Goal: Information Seeking & Learning: Learn about a topic

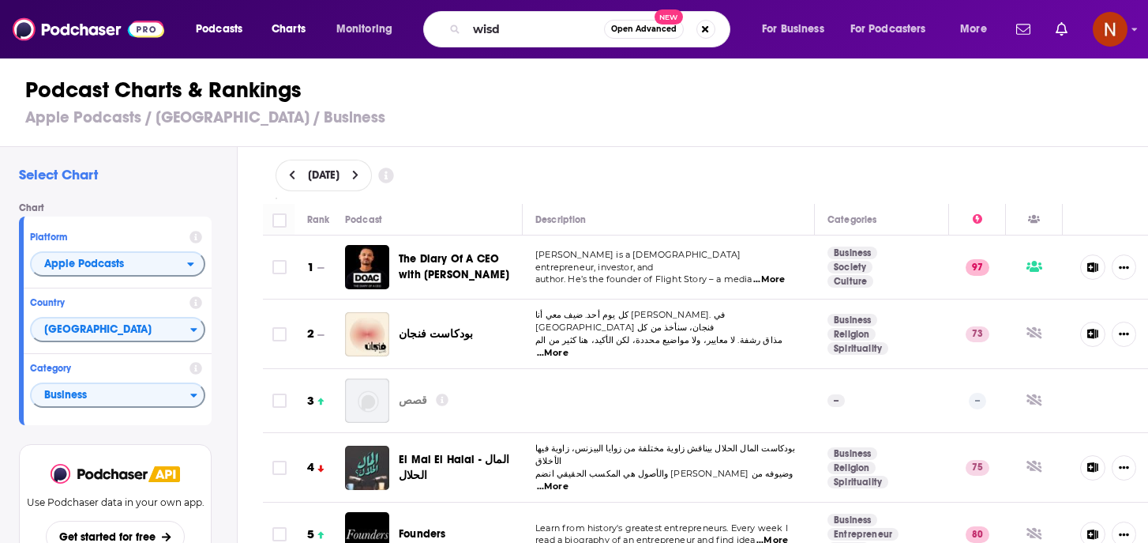
scroll to position [555, 0]
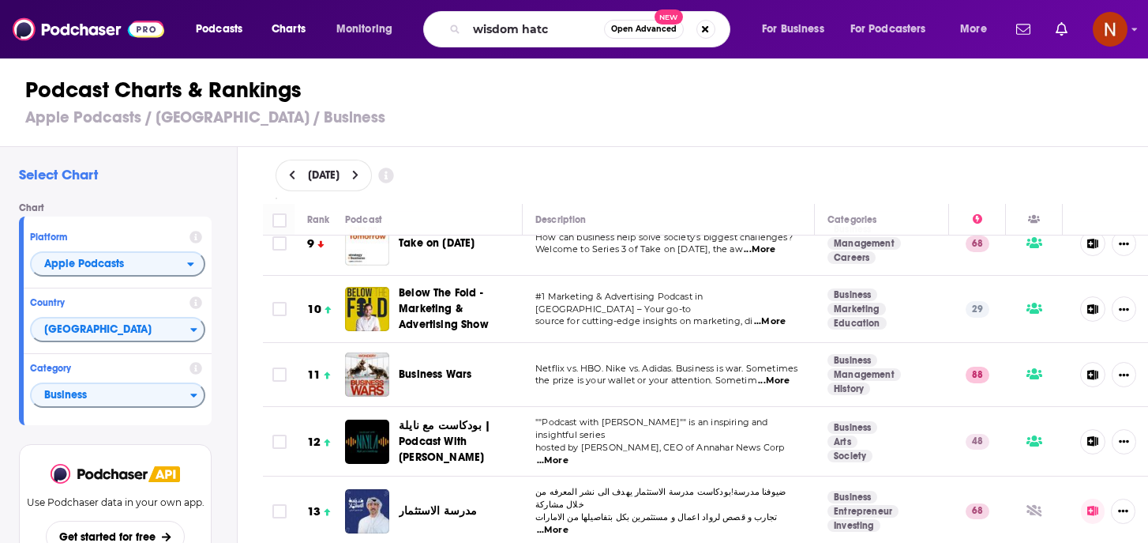
type input "wisdom hatch"
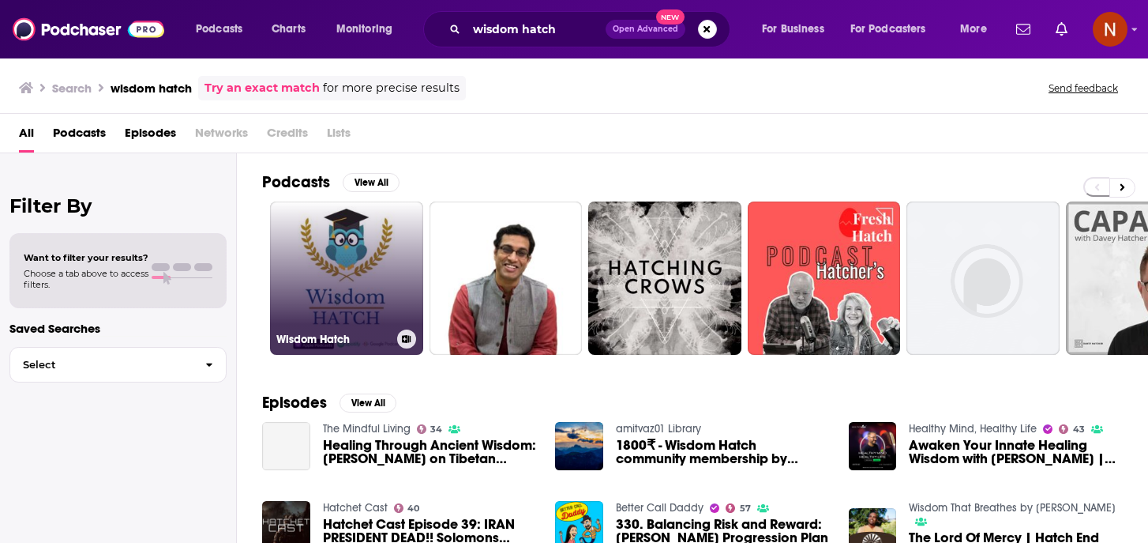
click at [334, 341] on h3 "Wisdom Hatch" at bounding box center [333, 338] width 115 height 13
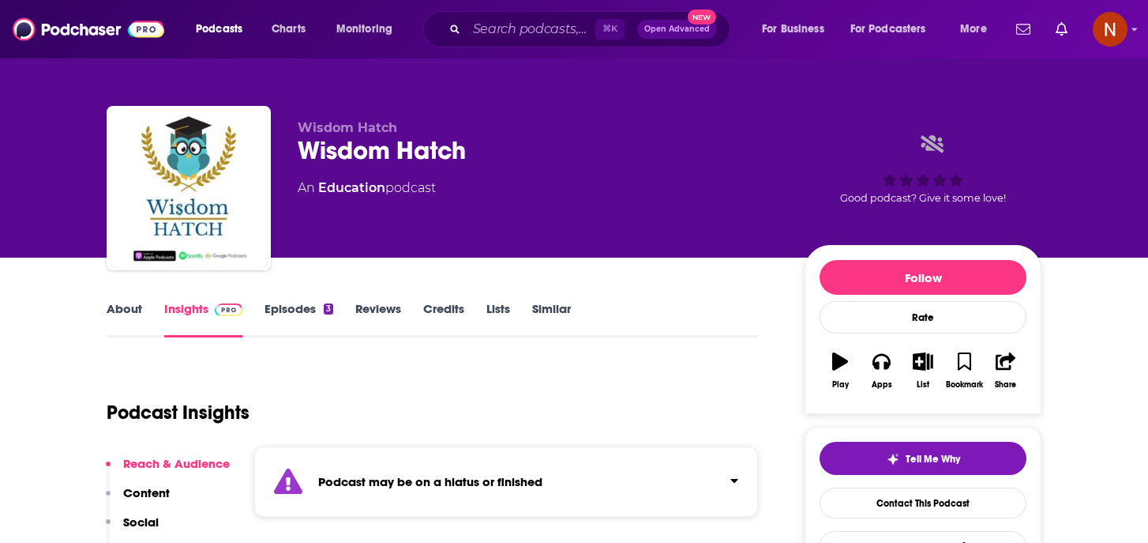
click at [138, 314] on link "About" at bounding box center [125, 319] width 36 height 36
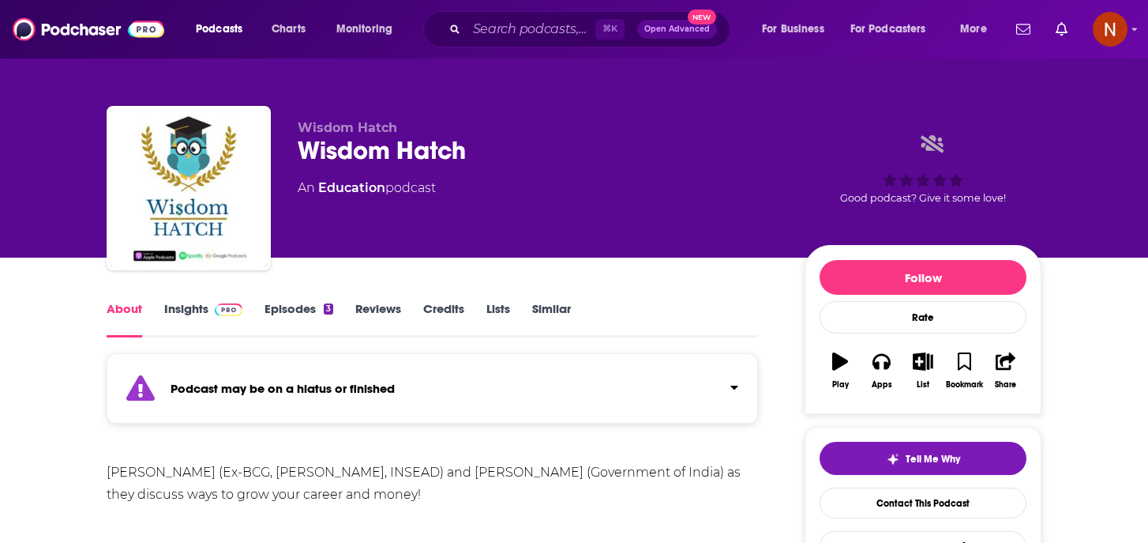
click at [113, 9] on div "Podcasts Charts Monitoring ⌘ K Open Advanced New For Business For Podcasters Mo…" at bounding box center [574, 29] width 1148 height 58
click at [100, 33] on img at bounding box center [89, 29] width 152 height 30
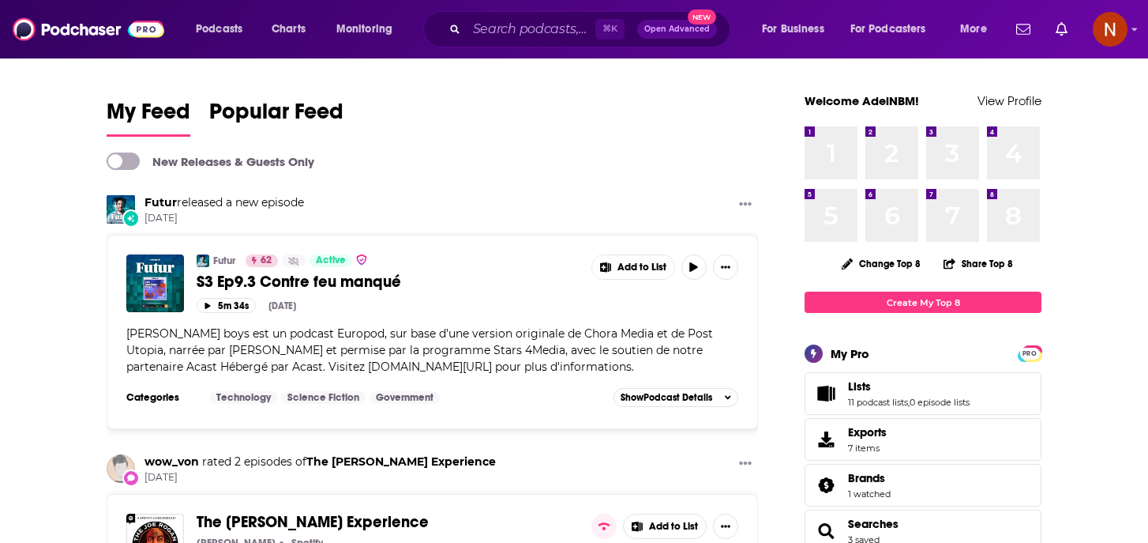
scroll to position [56, 0]
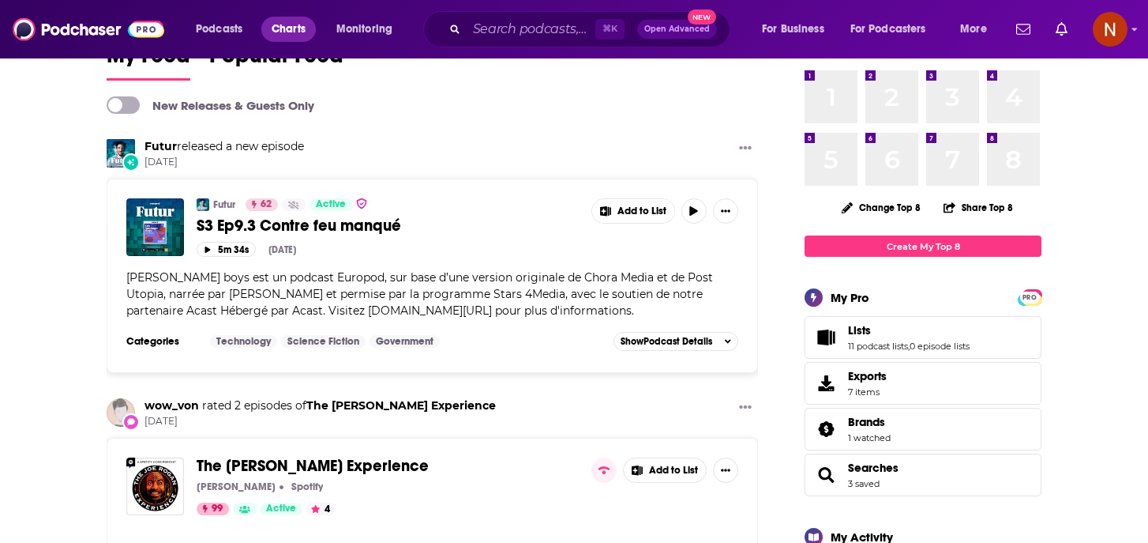
click at [282, 32] on span "Charts" at bounding box center [289, 29] width 34 height 22
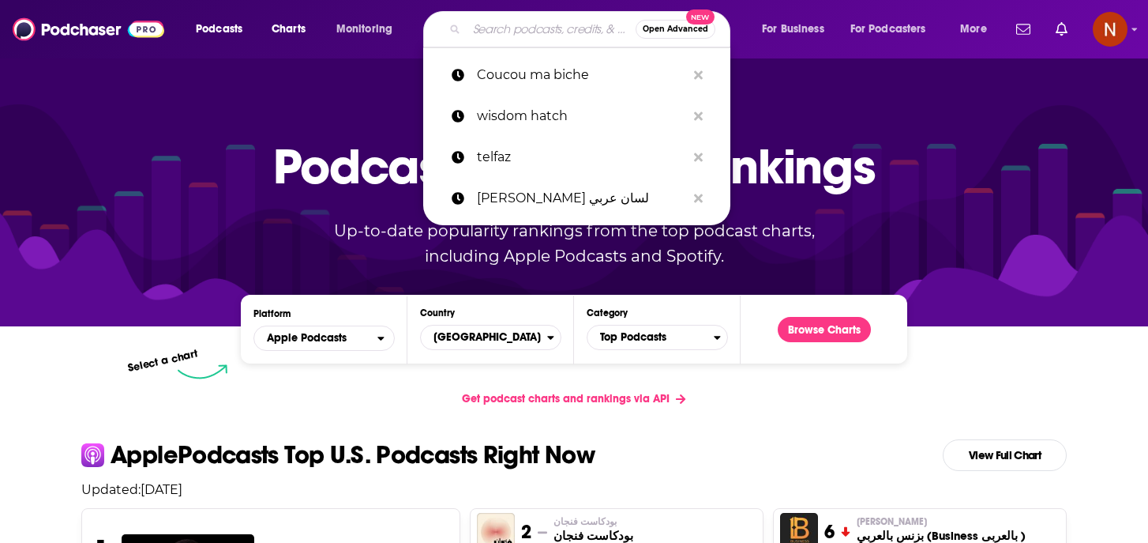
click at [514, 36] on input "Search podcasts, credits, & more..." at bounding box center [551, 29] width 169 height 25
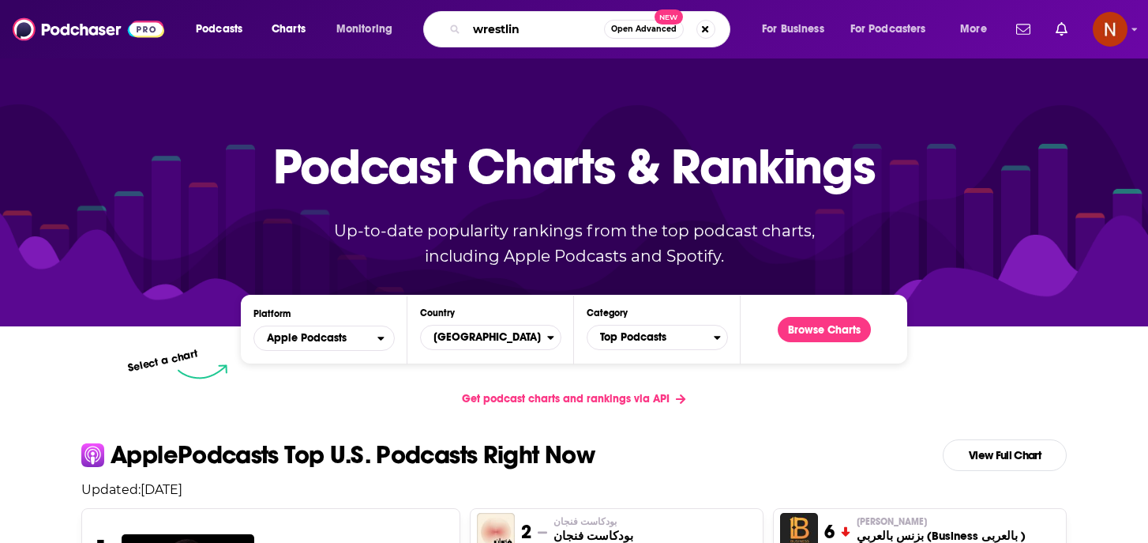
type input "wrestling"
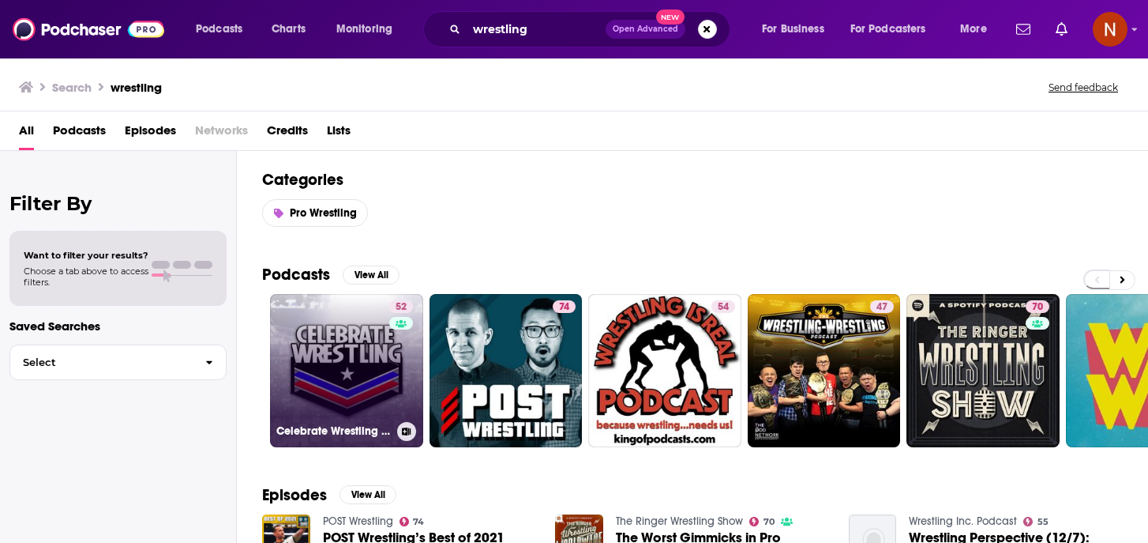
click at [301, 429] on h3 "Celebrate Wrestling - [PERSON_NAME] on Wrestling" at bounding box center [333, 430] width 115 height 13
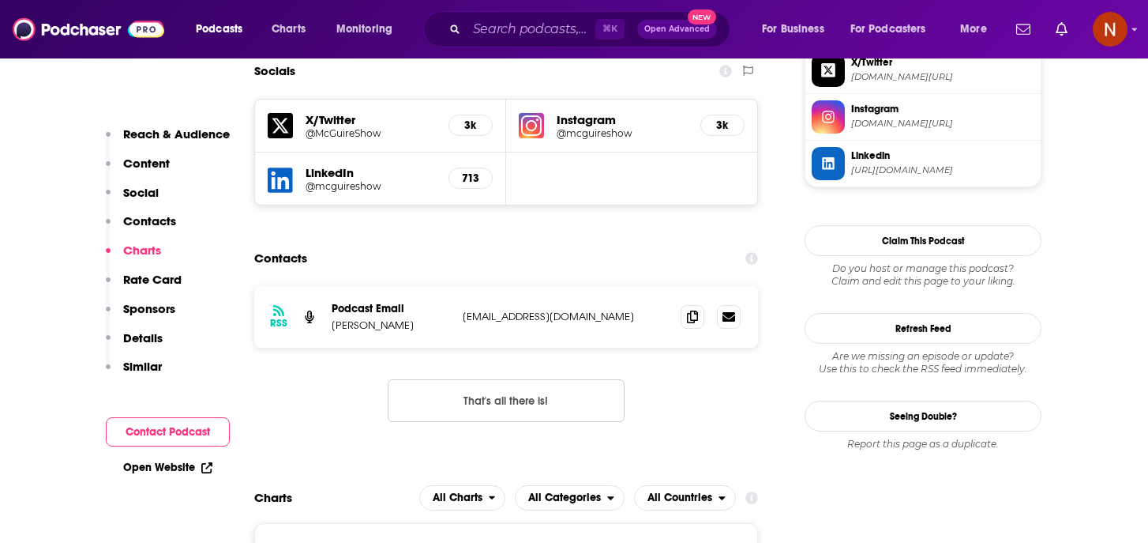
scroll to position [1404, 0]
click at [689, 310] on icon at bounding box center [692, 316] width 11 height 13
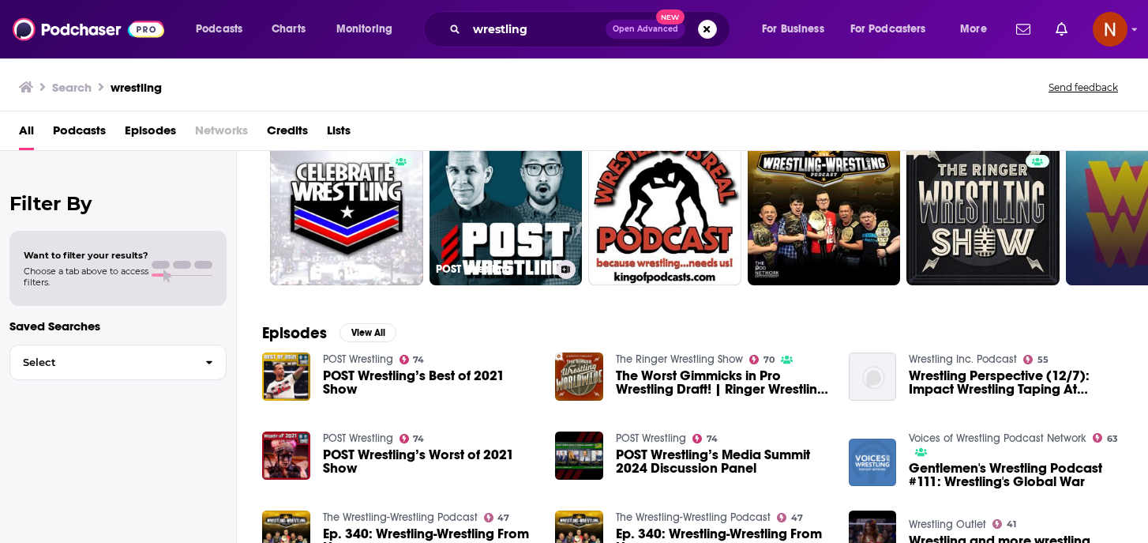
scroll to position [107, 0]
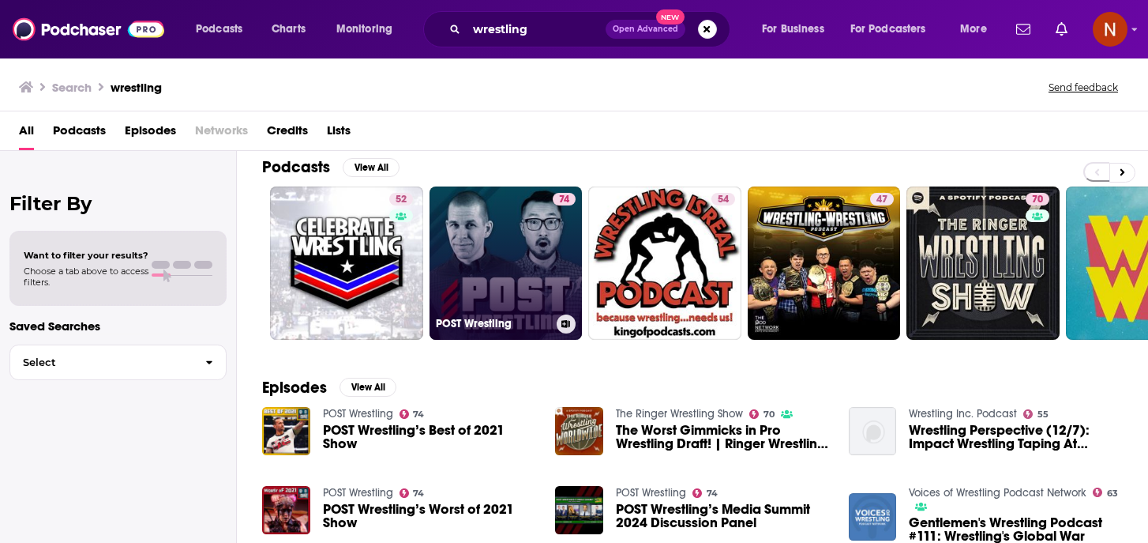
click at [461, 326] on h3 "POST Wrestling" at bounding box center [493, 323] width 115 height 13
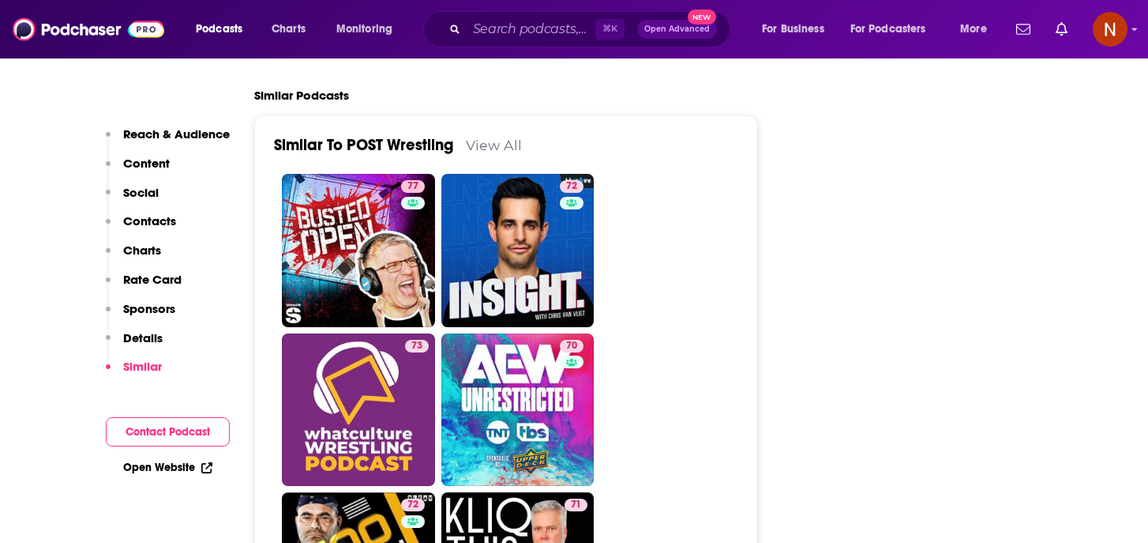
scroll to position [3101, 0]
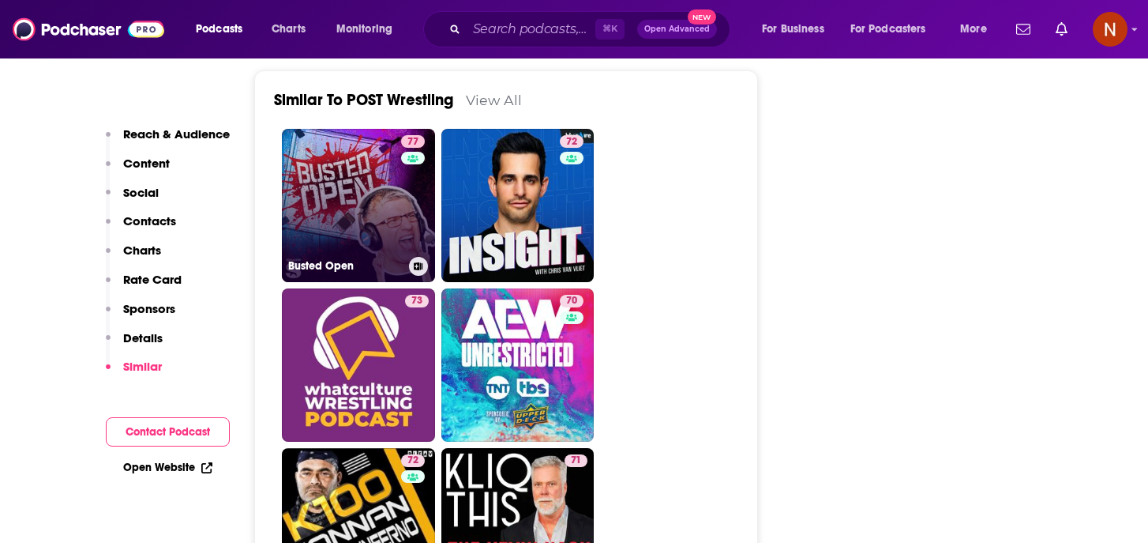
click at [343, 259] on h3 "Busted Open" at bounding box center [345, 265] width 115 height 13
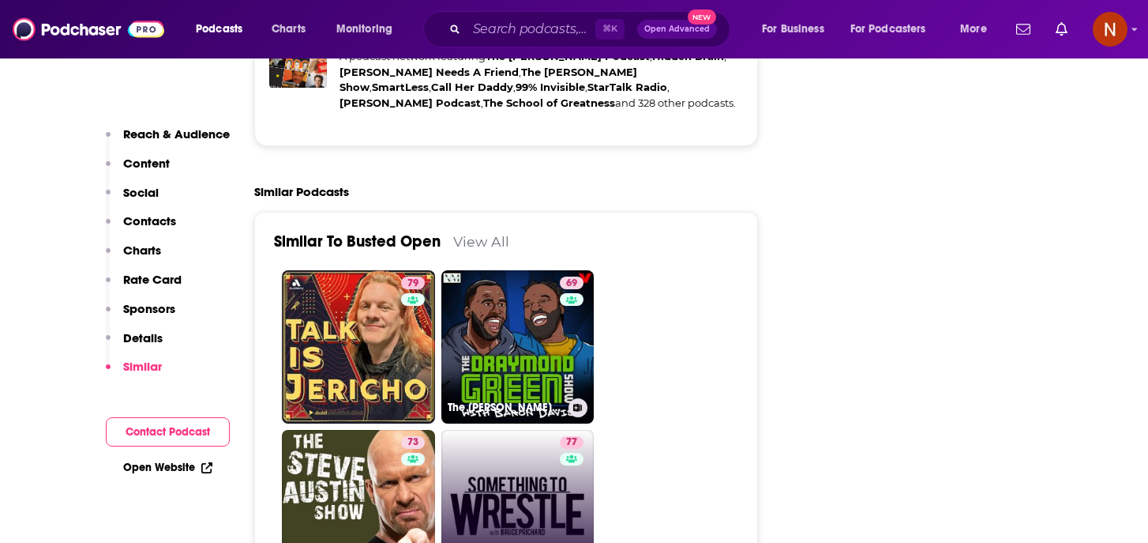
scroll to position [3544, 0]
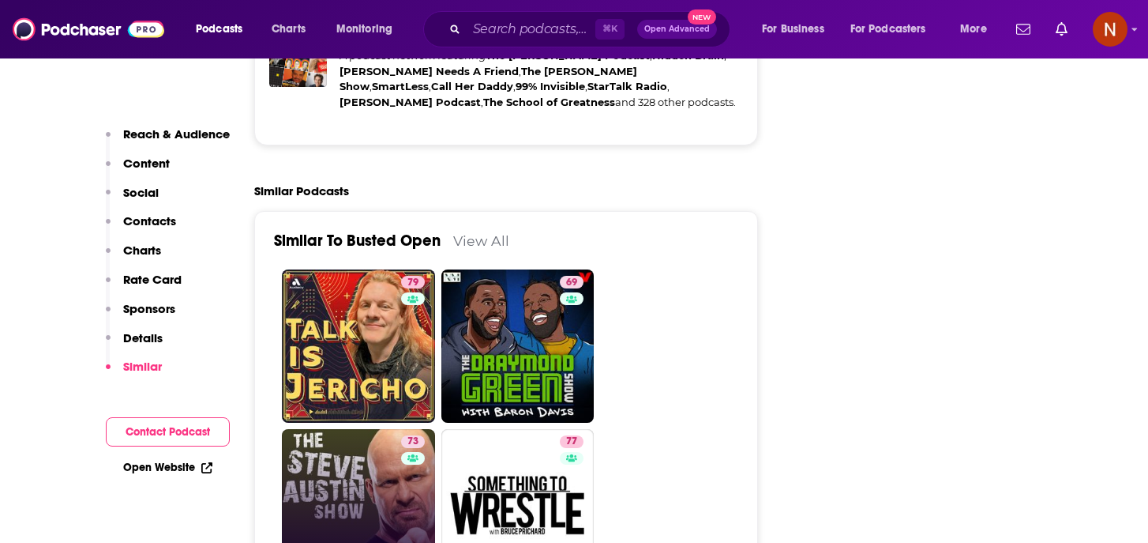
click at [344, 452] on link "73 The [PERSON_NAME] Show" at bounding box center [358, 505] width 153 height 153
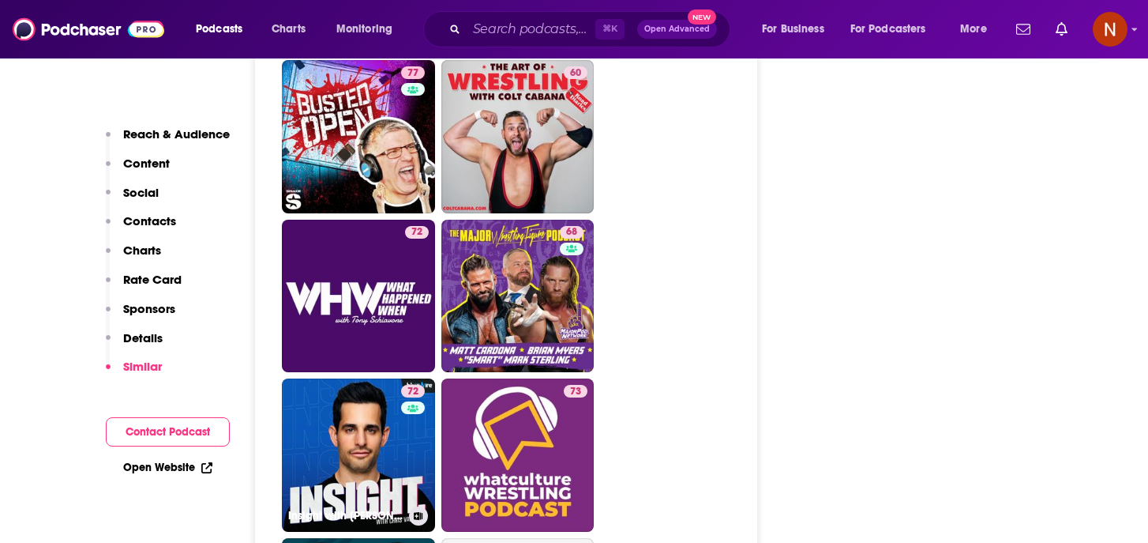
scroll to position [3567, 0]
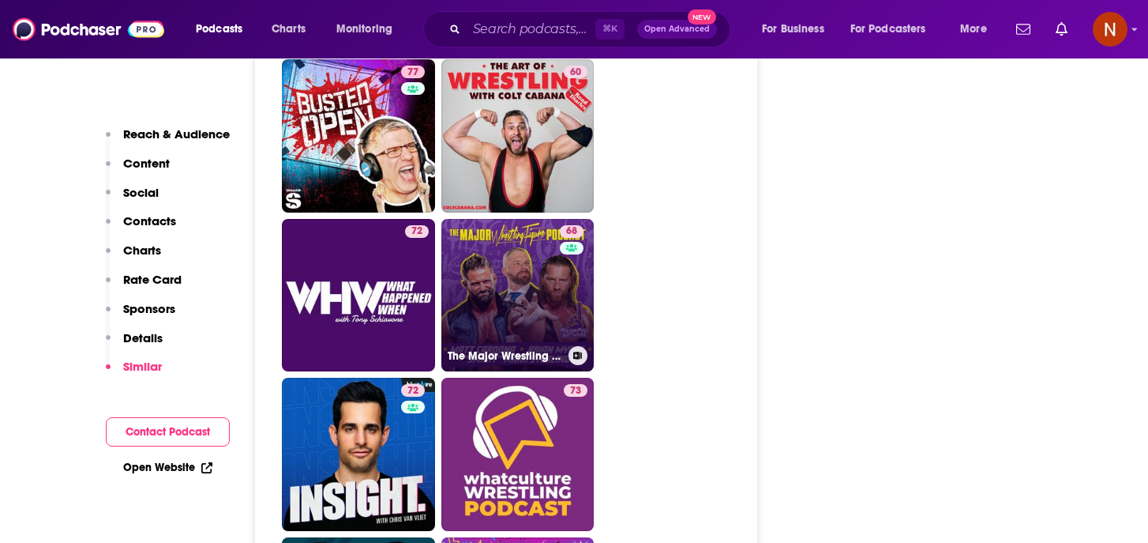
click at [550, 261] on link "68 The Major Wrestling Figure Podcast" at bounding box center [517, 295] width 153 height 153
type input "[URL][DOMAIN_NAME]"
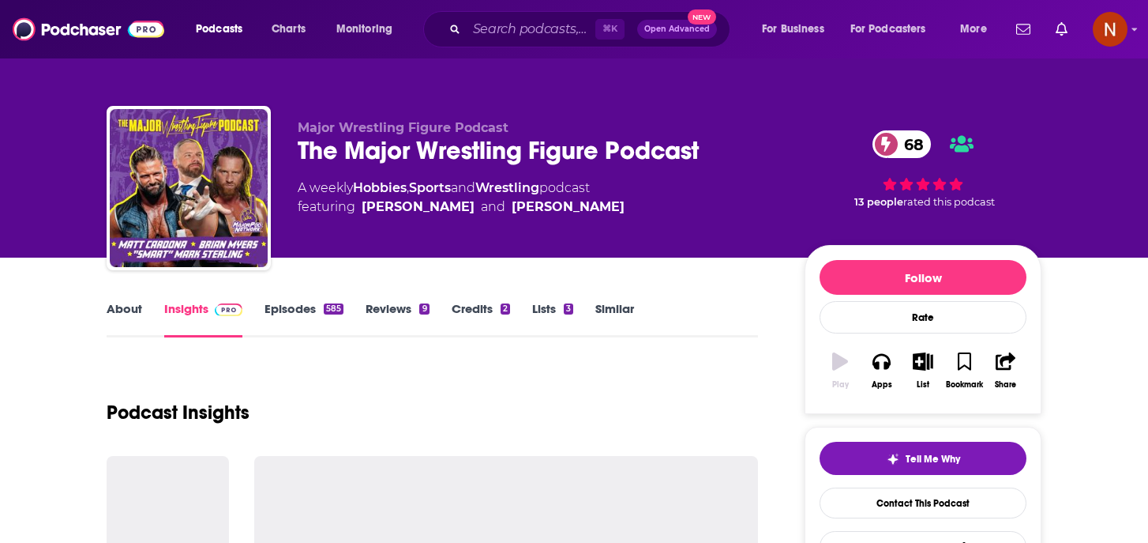
click at [614, 153] on div "The Major Wrestling Figure Podcast 68" at bounding box center [539, 150] width 482 height 31
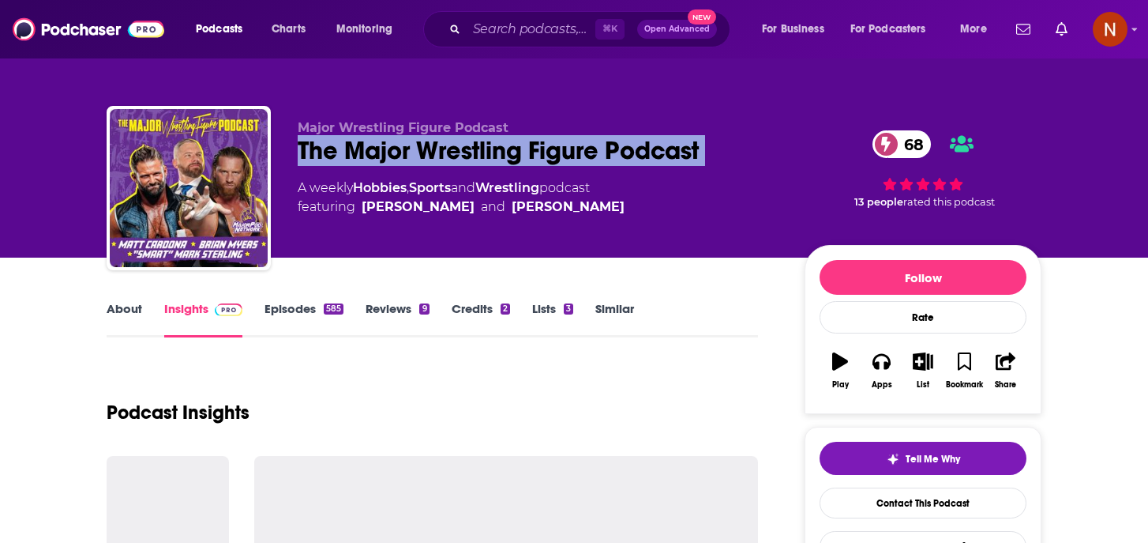
click at [614, 153] on div "The Major Wrestling Figure Podcast 68" at bounding box center [539, 150] width 482 height 31
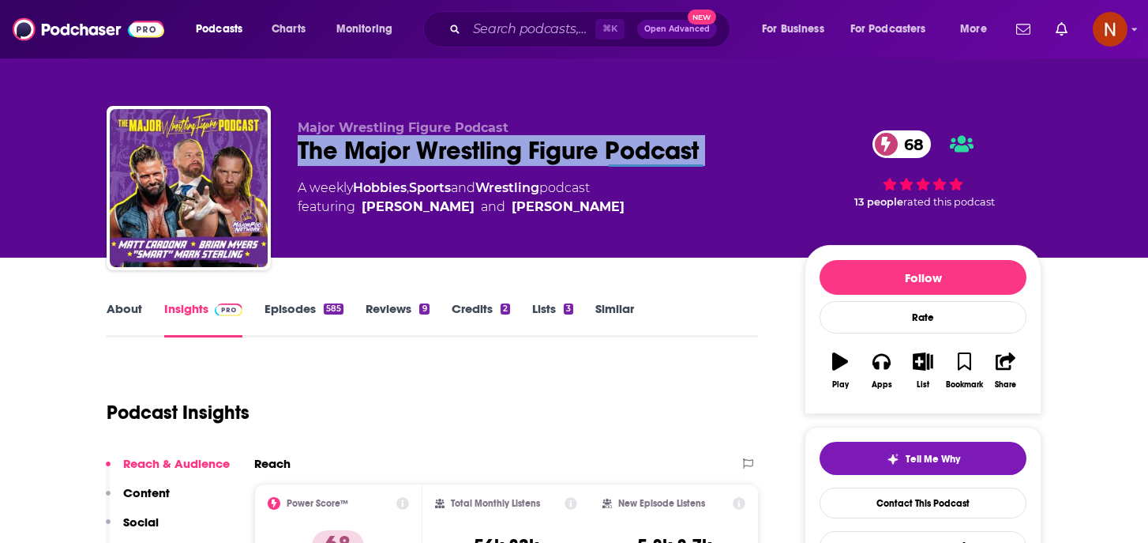
copy div "The Major Wrestling Figure Podcast 68"
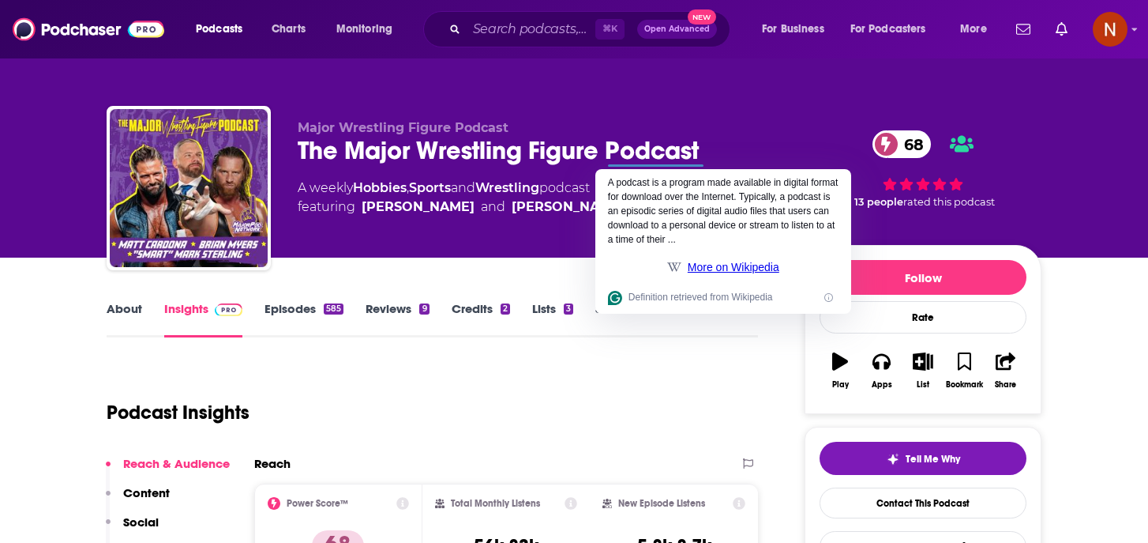
click at [429, 374] on div "Podcast Insights" at bounding box center [426, 402] width 639 height 81
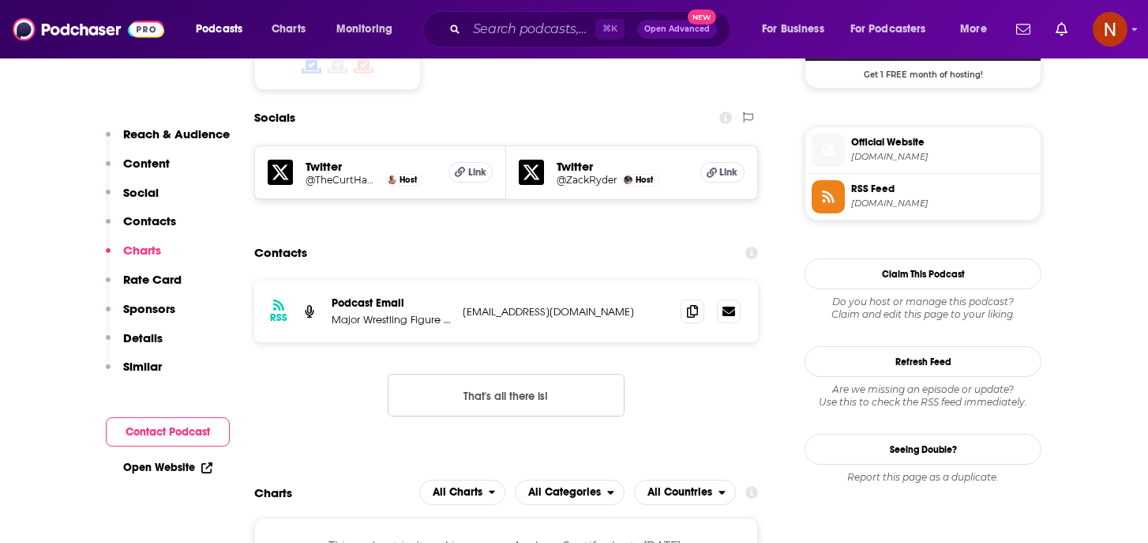
scroll to position [1359, 0]
click at [693, 303] on icon at bounding box center [692, 309] width 11 height 13
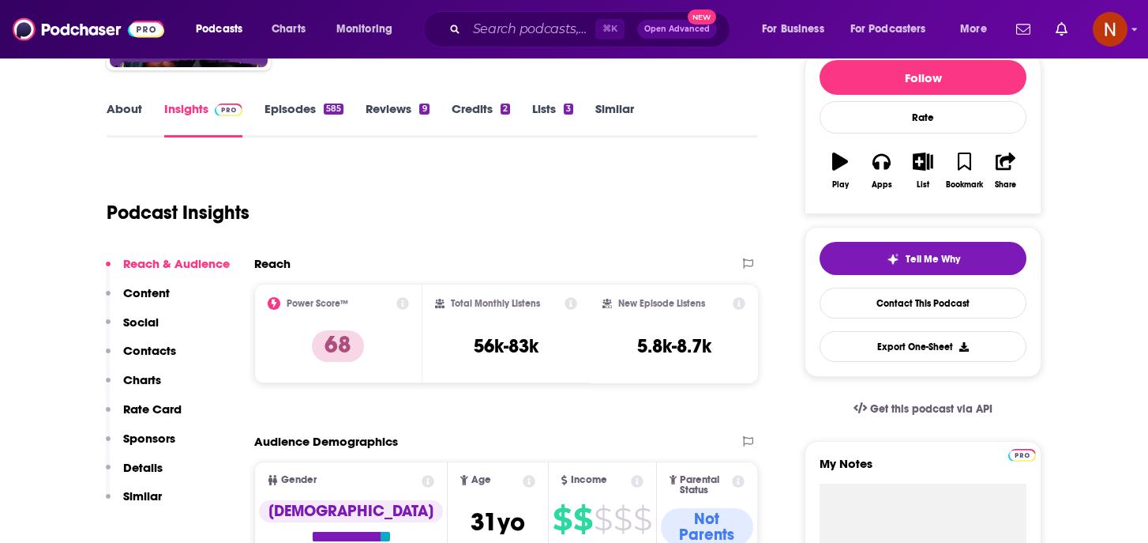
scroll to position [0, 0]
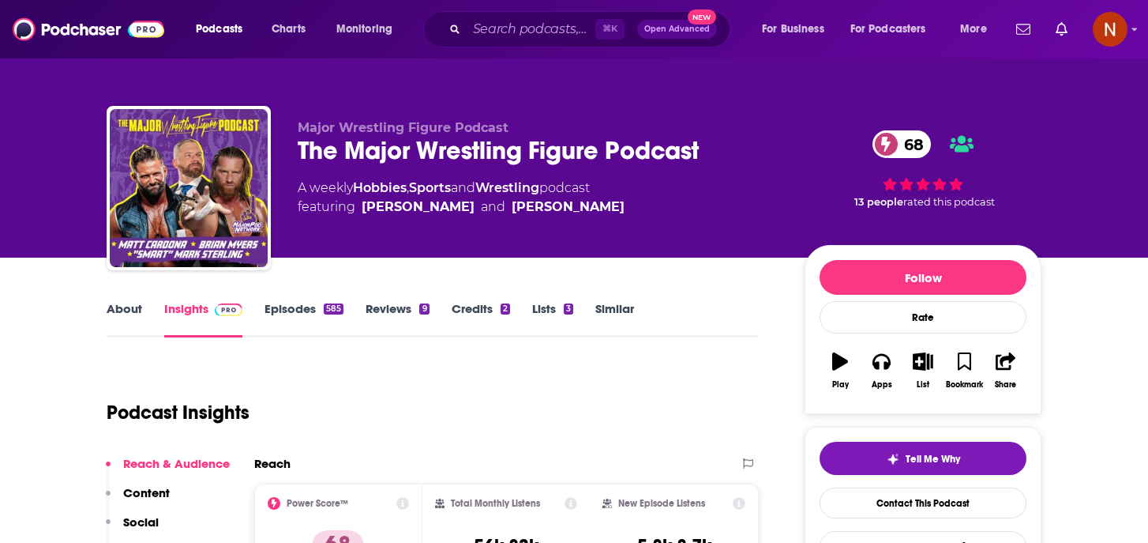
click at [482, 146] on div "The Major Wrestling Figure Podcast 68" at bounding box center [539, 150] width 482 height 31
click at [482, 145] on div "The Major Wrestling Figure Podcast 68" at bounding box center [539, 150] width 482 height 31
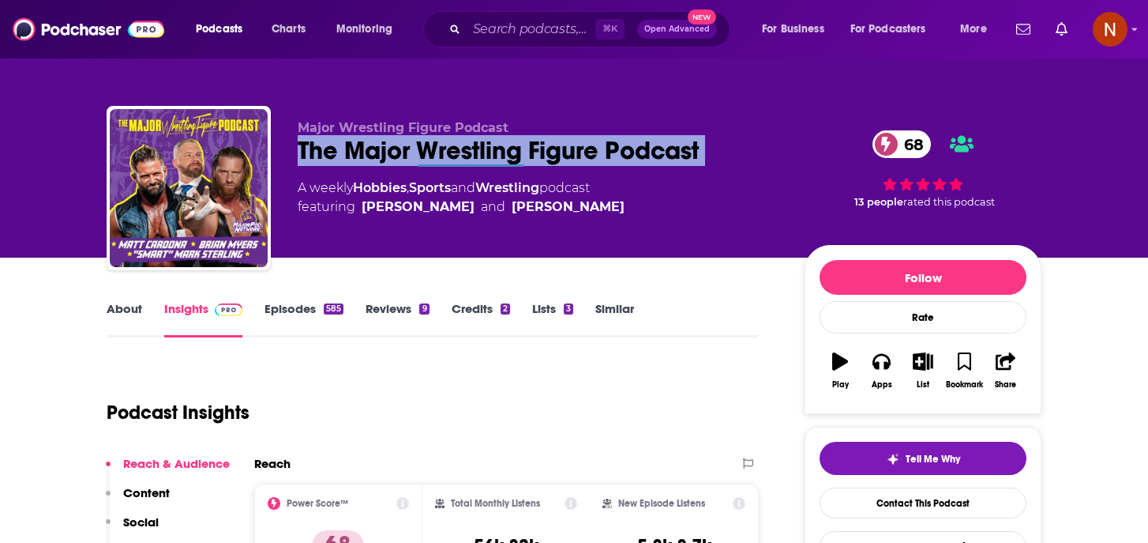
click at [482, 145] on div "The Major Wrestling Figure Podcast 68" at bounding box center [539, 150] width 482 height 31
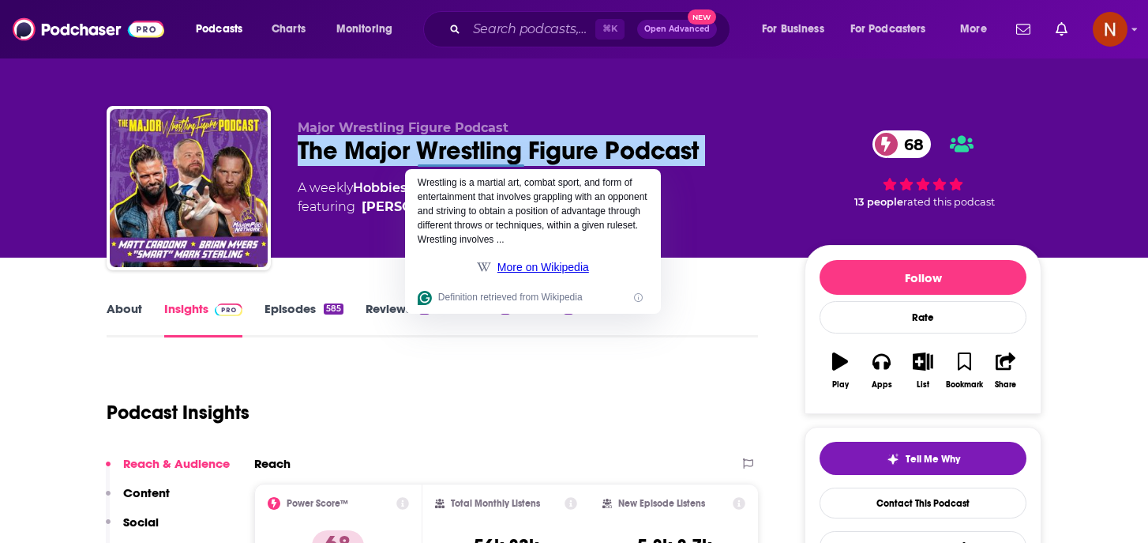
copy div "The Major Wrestling Figure Podcast 68"
